Goal: Task Accomplishment & Management: Use online tool/utility

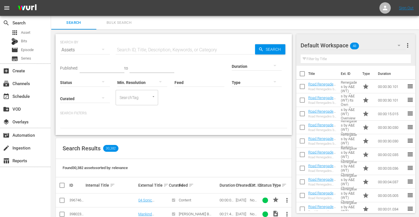
click at [141, 115] on div "Search Filters:" at bounding box center [173, 119] width 227 height 17
click at [29, 98] on div "event_available Schedule" at bounding box center [16, 95] width 32 height 5
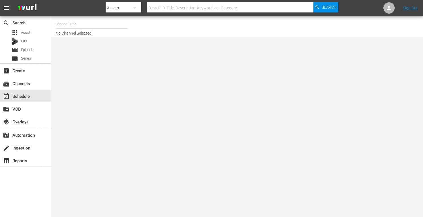
click at [73, 25] on input "text" at bounding box center [92, 24] width 73 height 14
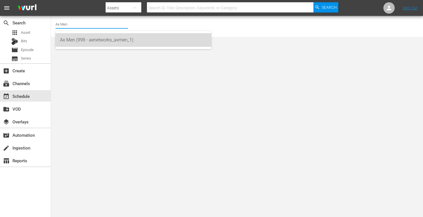
click at [71, 42] on div "Ax Men (998 - aenetworks_axmen_1)" at bounding box center [133, 40] width 147 height 14
type input "Ax Men (998 - aenetworks_axmen_1)"
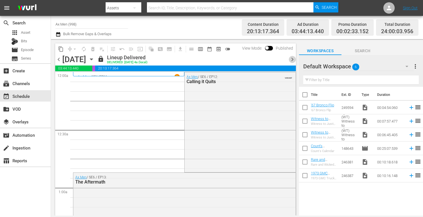
click at [293, 58] on span "chevron_right" at bounding box center [292, 59] width 7 height 7
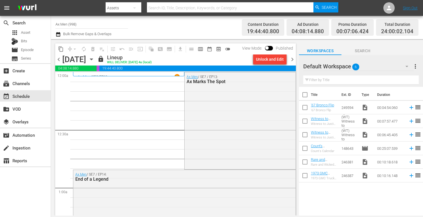
click at [293, 58] on span "chevron_right" at bounding box center [292, 59] width 7 height 7
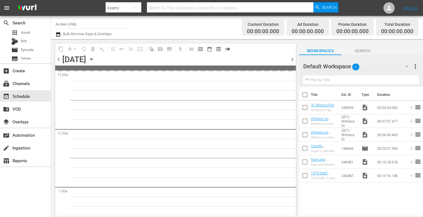
click at [293, 58] on span "chevron_right" at bounding box center [292, 59] width 7 height 7
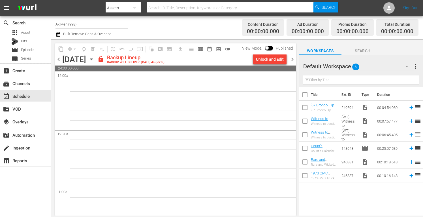
click at [58, 58] on span "chevron_left" at bounding box center [58, 59] width 7 height 7
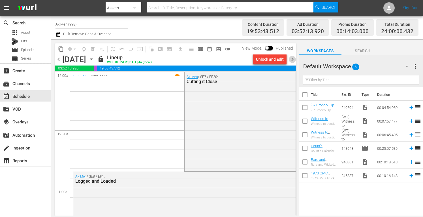
click at [293, 59] on span "chevron_right" at bounding box center [292, 59] width 7 height 7
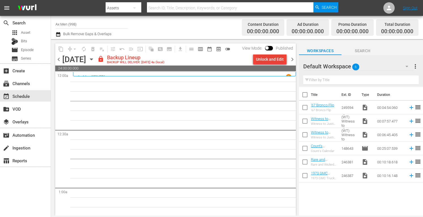
click at [277, 59] on div "Unlock and Edit" at bounding box center [270, 59] width 28 height 10
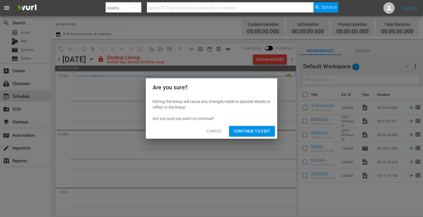
click at [255, 129] on span "Continue to Edit" at bounding box center [252, 130] width 37 height 7
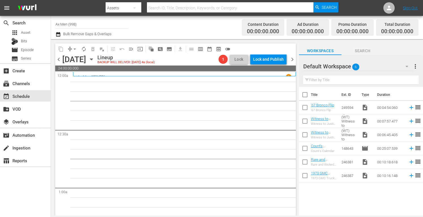
click at [292, 59] on span "chevron_right" at bounding box center [292, 59] width 7 height 7
